Goal: Task Accomplishment & Management: Manage account settings

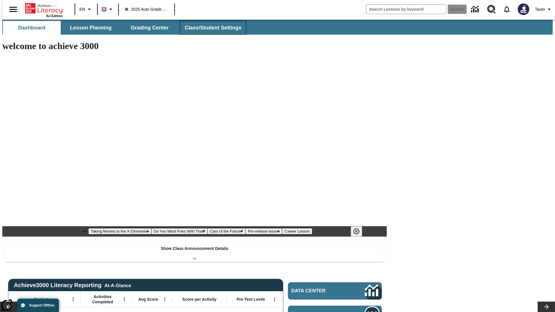
click at [210, 28] on button "Class/Student Settings" at bounding box center [213, 28] width 67 height 14
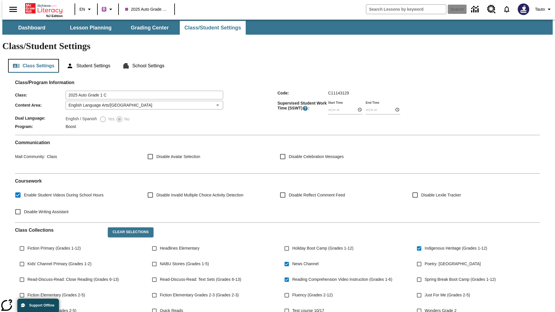
click at [31, 59] on button "Class Settings" at bounding box center [33, 66] width 51 height 14
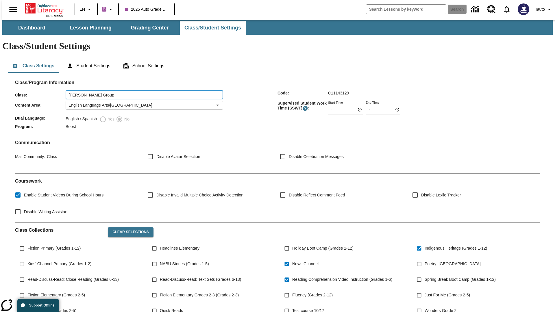
type input "[PERSON_NAME] Group"
type input "06:00"
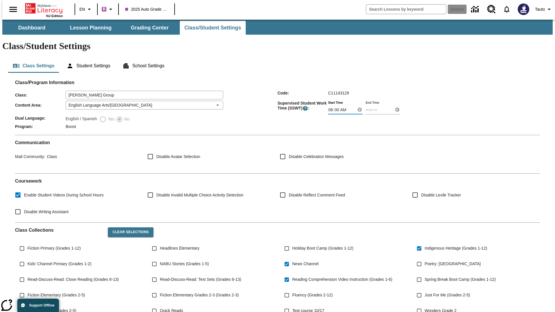
type input "06:01"
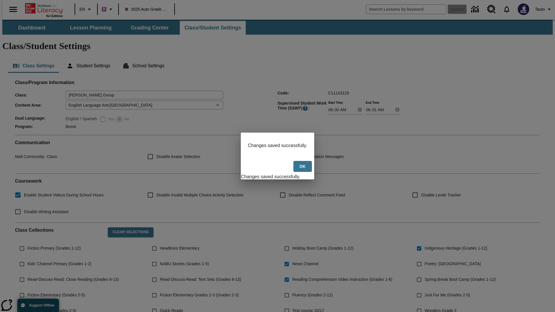
scroll to position [85, 0]
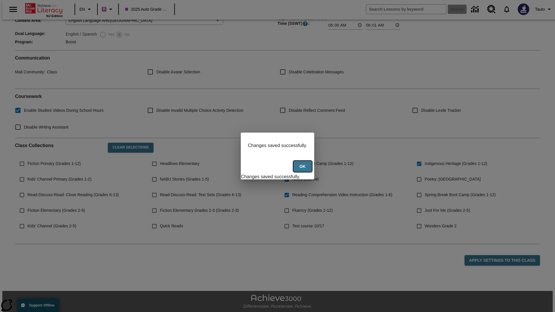
click at [303, 170] on button "Ok" at bounding box center [302, 166] width 19 height 11
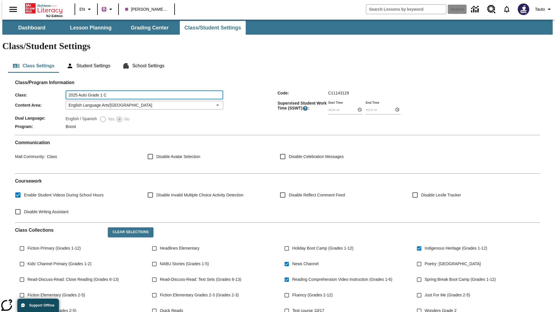
type input "2025 Auto Grade 1 C"
type input "06:00"
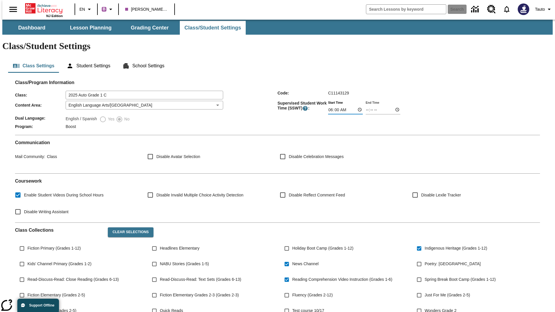
type input "06:01"
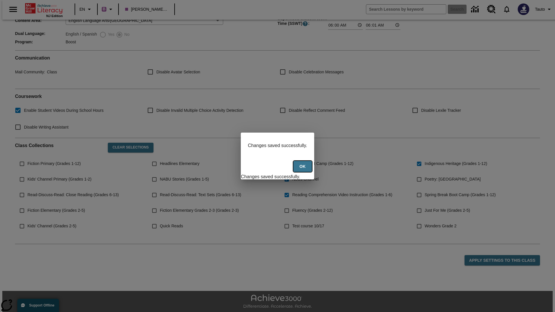
click at [303, 170] on button "Ok" at bounding box center [302, 166] width 19 height 11
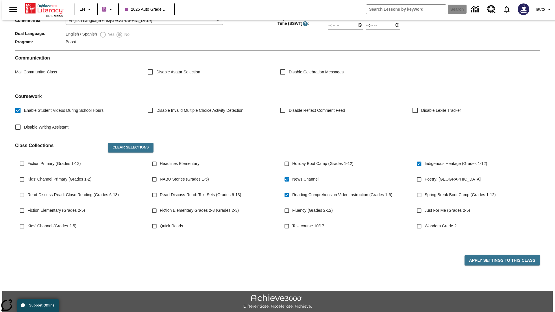
scroll to position [85, 0]
click at [143, 88] on body "Skip to main content NJ Edition EN B 2025 Auto Grade 1 C Search Tauto Dashboard…" at bounding box center [277, 132] width 551 height 394
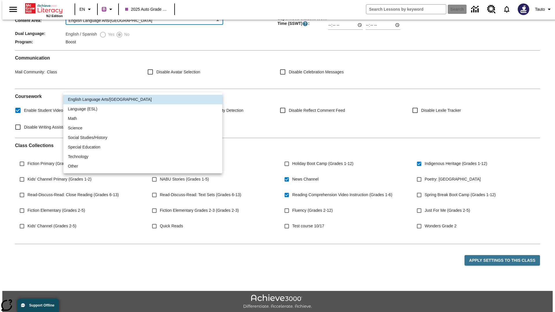
scroll to position [0, 0]
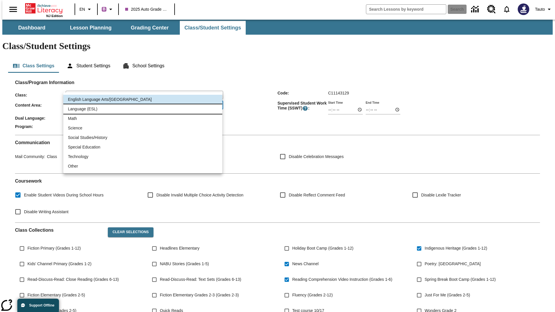
click at [143, 109] on li "Language (ESL)" at bounding box center [142, 109] width 159 height 10
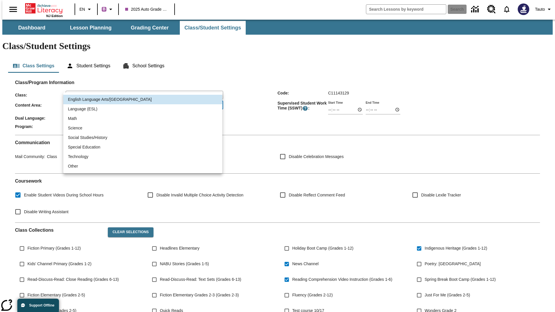
type input "2"
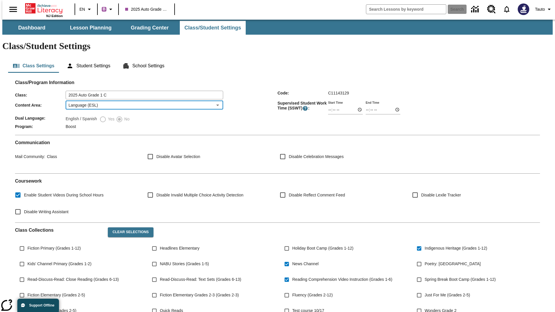
scroll to position [85, 0]
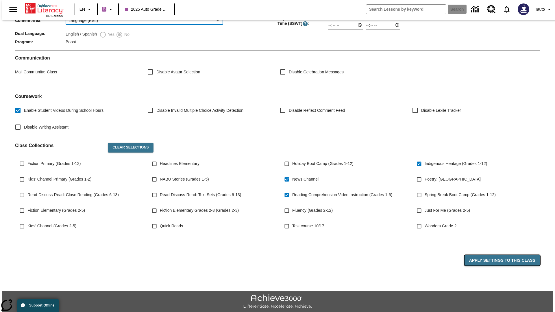
click at [506, 255] on button "Apply Settings to this Class" at bounding box center [502, 260] width 75 height 11
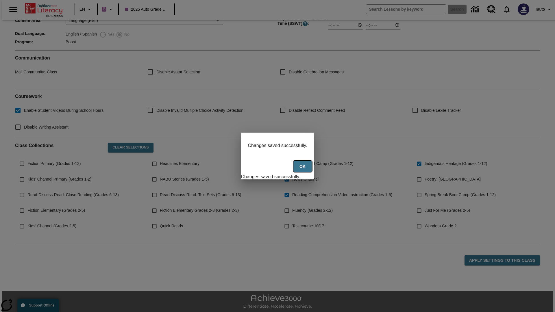
click at [303, 170] on button "Ok" at bounding box center [302, 166] width 19 height 11
